Goal: Register for event/course

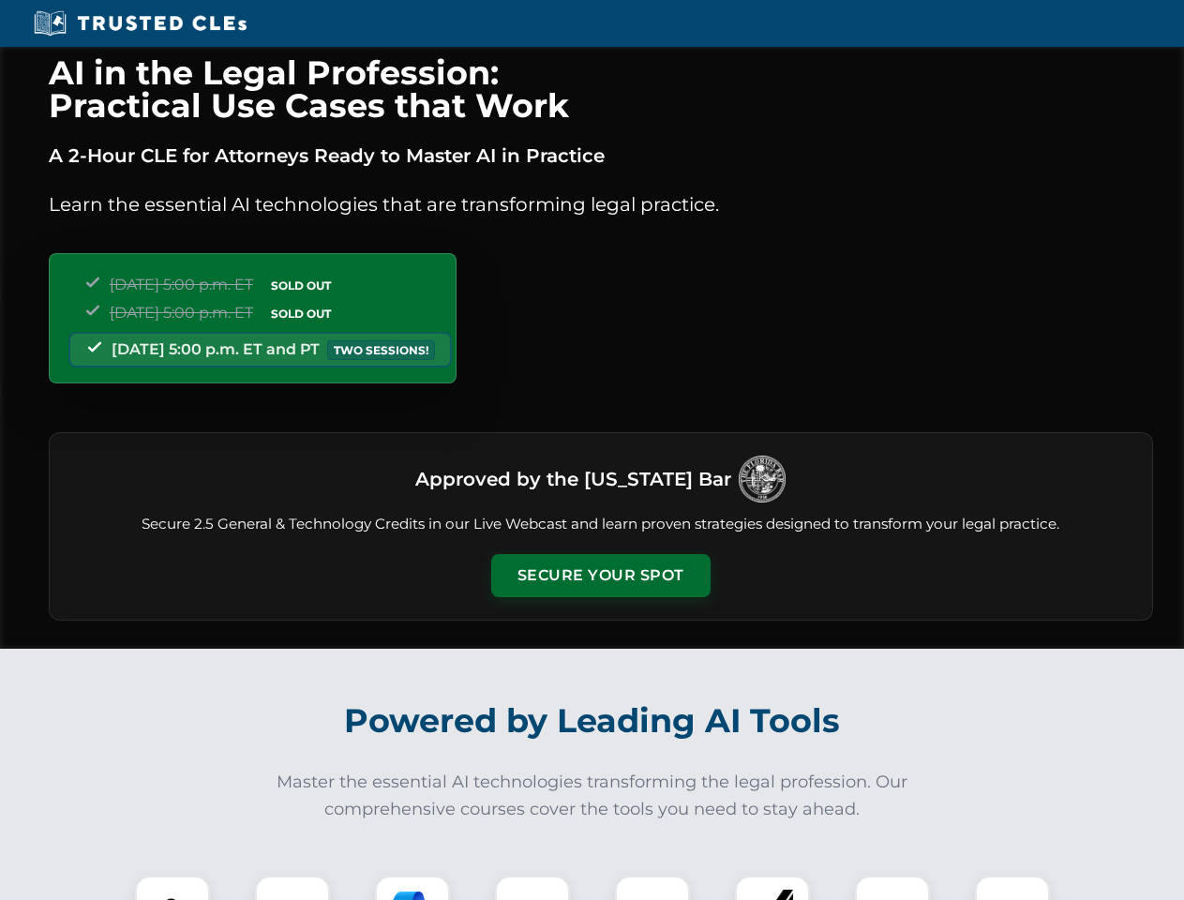
click at [600, 576] on button "Secure Your Spot" at bounding box center [600, 575] width 219 height 43
click at [172, 888] on img at bounding box center [172, 913] width 54 height 54
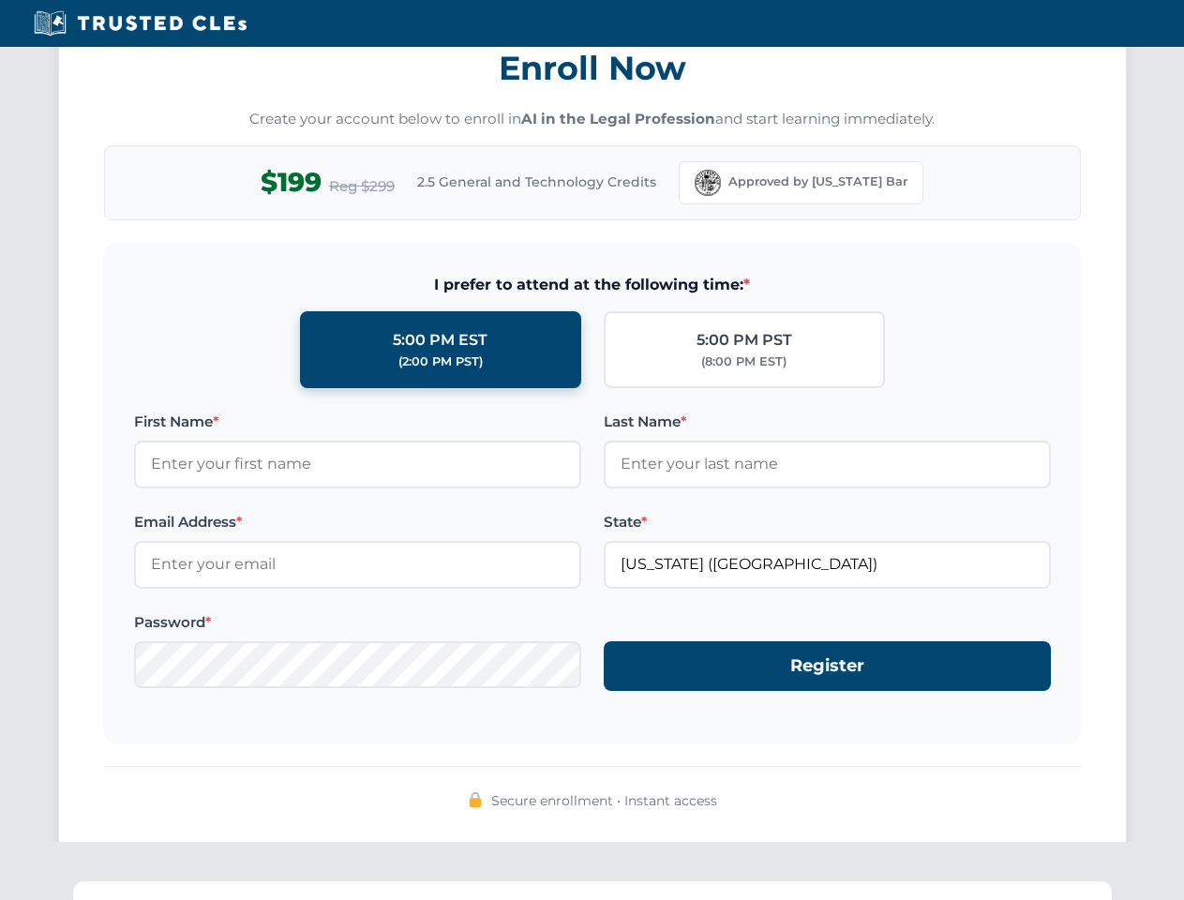
scroll to position [1840, 0]
